Goal: Information Seeking & Learning: Learn about a topic

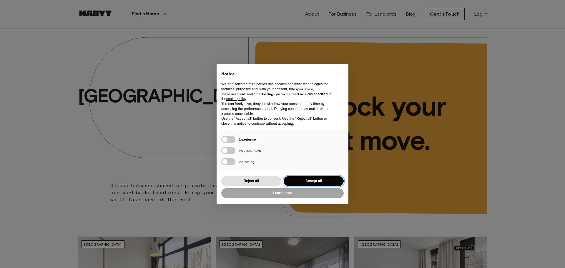
click at [330, 181] on button "Accept all" at bounding box center [314, 181] width 60 height 10
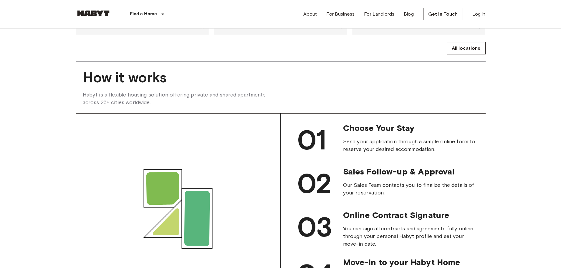
scroll to position [500, 0]
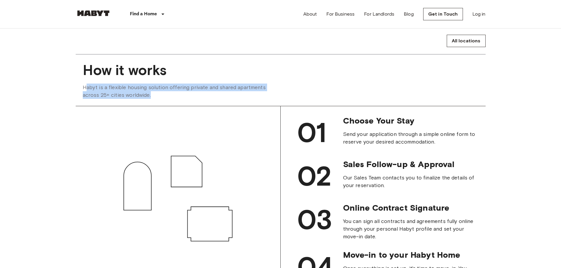
drag, startPoint x: 151, startPoint y: 107, endPoint x: 84, endPoint y: 97, distance: 66.9
click at [84, 97] on span "Habyt is a flexible housing solution offering private and shared apartments acr…" at bounding box center [182, 91] width 198 height 15
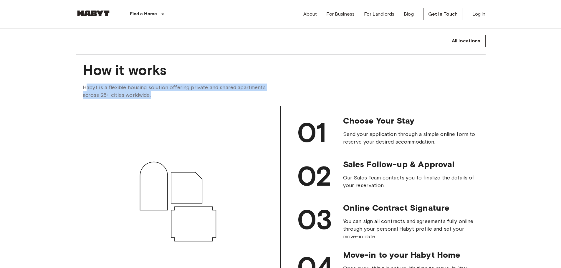
click at [84, 97] on span "Habyt is a flexible housing solution offering private and shared apartments acr…" at bounding box center [182, 91] width 198 height 15
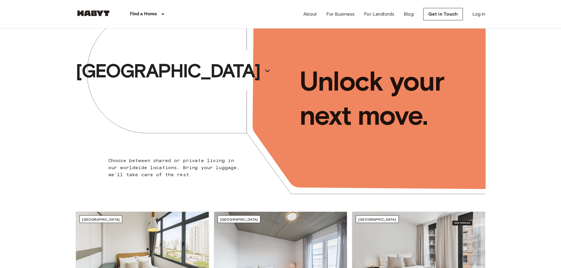
scroll to position [0, 0]
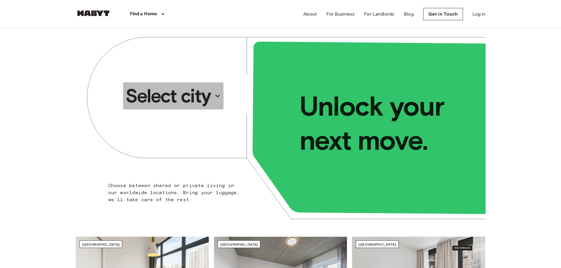
click at [221, 95] on icon "button" at bounding box center [217, 95] width 9 height 9
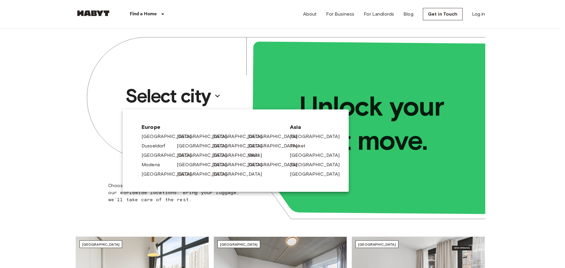
click at [218, 96] on div at bounding box center [282, 134] width 565 height 268
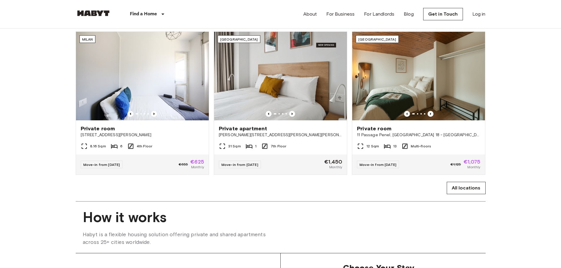
scroll to position [471, 0]
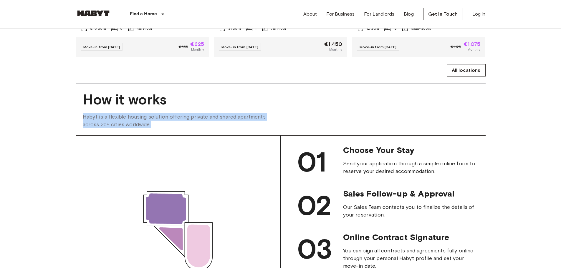
drag, startPoint x: 169, startPoint y: 135, endPoint x: 82, endPoint y: 125, distance: 87.9
click at [82, 125] on div "How it works Habyt is a flexible housing solution offering private and shared a…" at bounding box center [281, 109] width 410 height 51
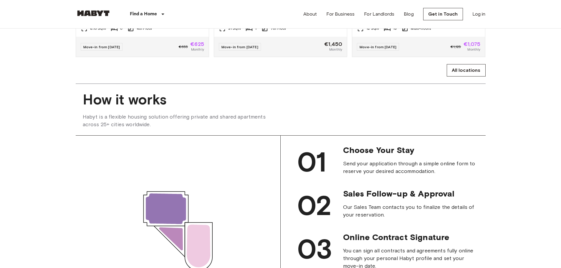
click at [84, 107] on span "How it works" at bounding box center [280, 99] width 395 height 17
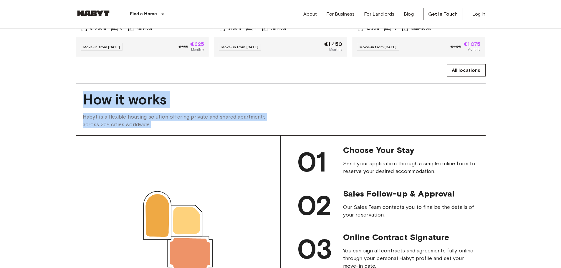
drag, startPoint x: 84, startPoint y: 107, endPoint x: 167, endPoint y: 133, distance: 86.2
click at [167, 133] on div "How it works Habyt is a flexible housing solution offering private and shared a…" at bounding box center [281, 109] width 410 height 51
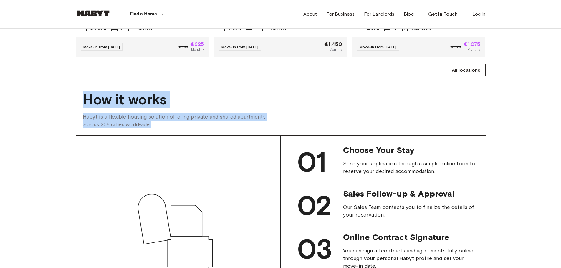
click at [167, 128] on span "Habyt is a flexible housing solution offering private and shared apartments acr…" at bounding box center [182, 120] width 198 height 15
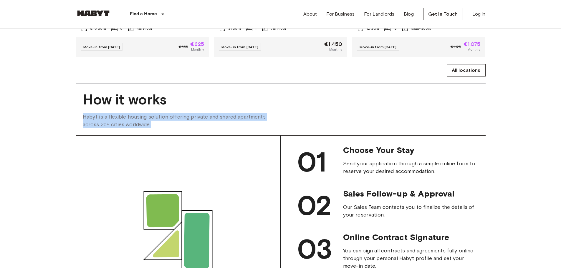
drag, startPoint x: 167, startPoint y: 133, endPoint x: 84, endPoint y: 127, distance: 82.6
click at [84, 127] on span "Habyt is a flexible housing solution offering private and shared apartments acr…" at bounding box center [182, 120] width 198 height 15
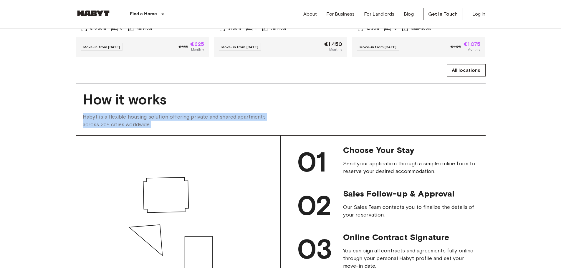
click at [83, 126] on span "Habyt is a flexible housing solution offering private and shared apartments acr…" at bounding box center [182, 120] width 198 height 15
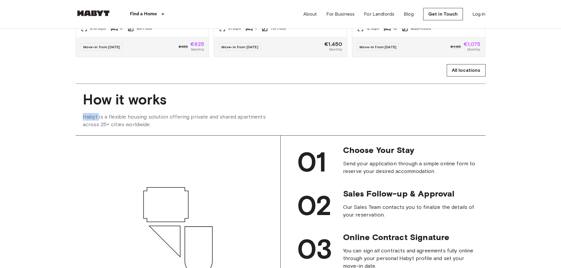
click at [83, 126] on span "Habyt is a flexible housing solution offering private and shared apartments acr…" at bounding box center [182, 120] width 198 height 15
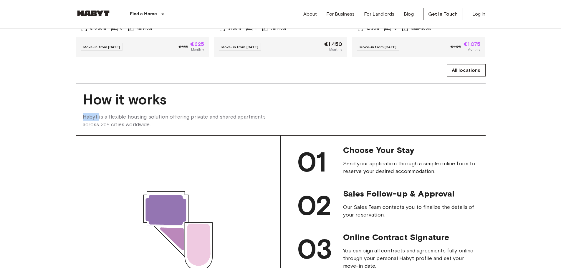
click at [83, 126] on span "Habyt is a flexible housing solution offering private and shared apartments acr…" at bounding box center [182, 120] width 198 height 15
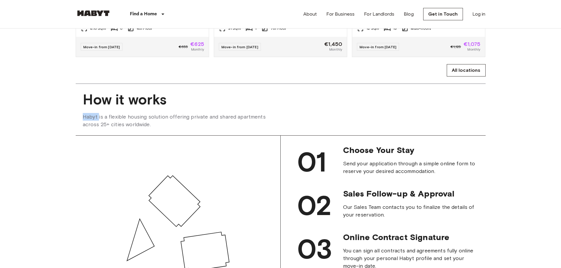
click at [83, 126] on span "Habyt is a flexible housing solution offering private and shared apartments acr…" at bounding box center [182, 120] width 198 height 15
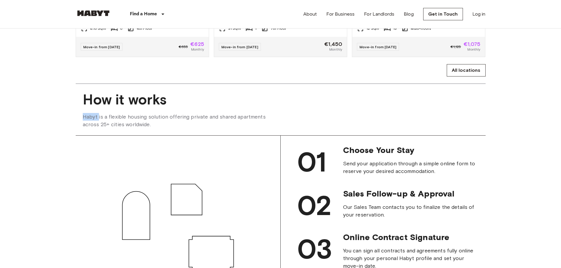
click at [83, 126] on span "Habyt is a flexible housing solution offering private and shared apartments acr…" at bounding box center [182, 120] width 198 height 15
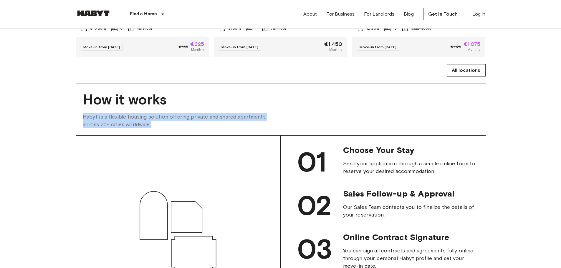
click at [83, 126] on span "Habyt is a flexible housing solution offering private and shared apartments acr…" at bounding box center [182, 120] width 198 height 15
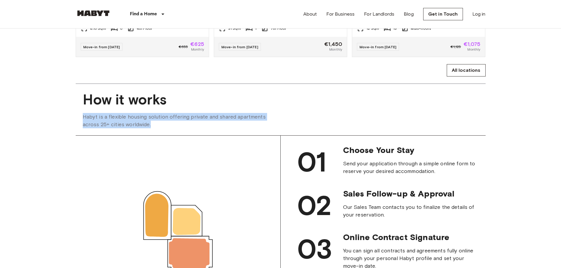
click at [83, 126] on span "Habyt is a flexible housing solution offering private and shared apartments acr…" at bounding box center [182, 120] width 198 height 15
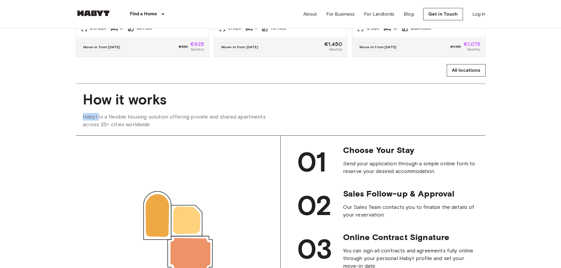
click at [83, 126] on span "Habyt is a flexible housing solution offering private and shared apartments acr…" at bounding box center [182, 120] width 198 height 15
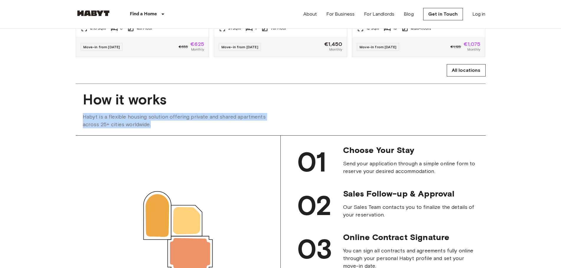
click at [83, 126] on span "Habyt is a flexible housing solution offering private and shared apartments acr…" at bounding box center [182, 120] width 198 height 15
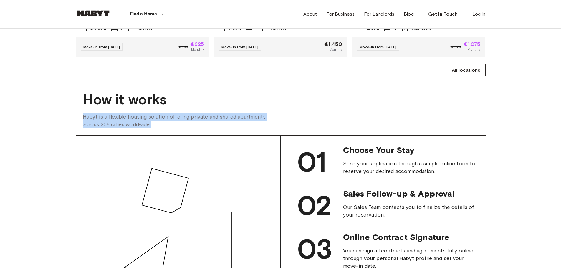
click at [83, 126] on span "Habyt is a flexible housing solution offering private and shared apartments acr…" at bounding box center [182, 120] width 198 height 15
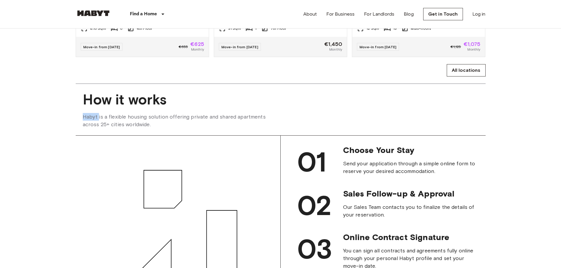
click at [83, 126] on span "Habyt is a flexible housing solution offering private and shared apartments acr…" at bounding box center [182, 120] width 198 height 15
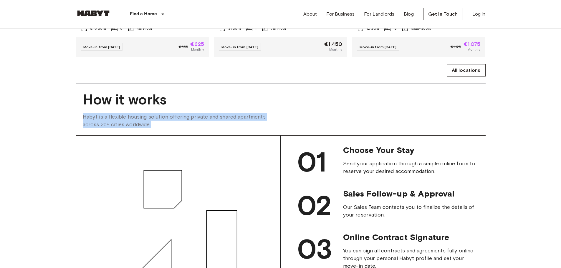
click at [83, 126] on span "Habyt is a flexible housing solution offering private and shared apartments acr…" at bounding box center [182, 120] width 198 height 15
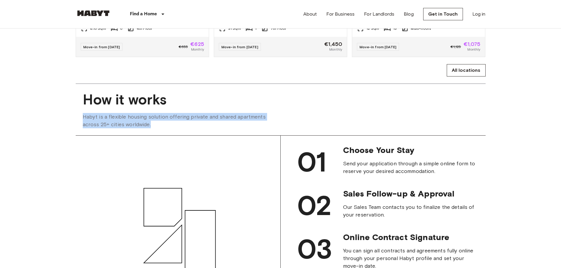
click at [83, 126] on span "Habyt is a flexible housing solution offering private and shared apartments acr…" at bounding box center [182, 120] width 198 height 15
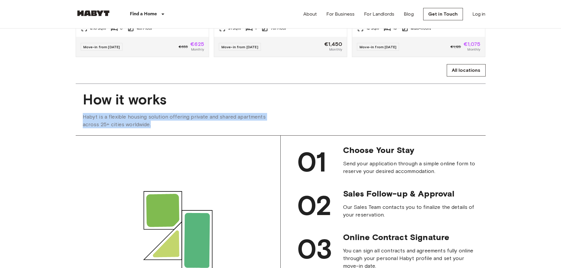
click at [87, 128] on span "Habyt is a flexible housing solution offering private and shared apartments acr…" at bounding box center [182, 120] width 198 height 15
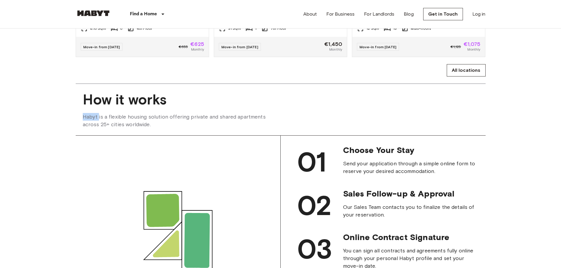
click at [87, 128] on span "Habyt is a flexible housing solution offering private and shared apartments acr…" at bounding box center [182, 120] width 198 height 15
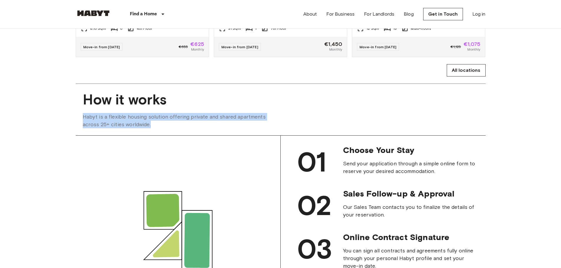
click at [87, 128] on span "Habyt is a flexible housing solution offering private and shared apartments acr…" at bounding box center [182, 120] width 198 height 15
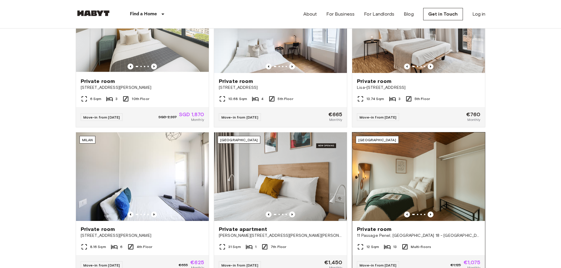
scroll to position [147, 0]
